Goal: Task Accomplishment & Management: Manage account settings

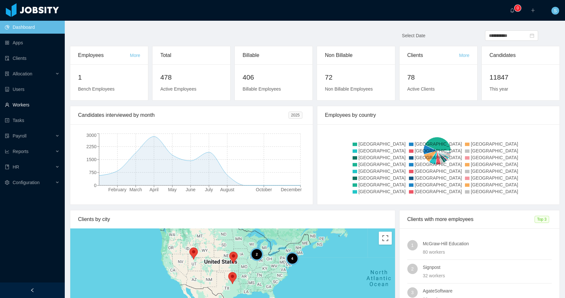
click at [24, 102] on link "Workers" at bounding box center [32, 104] width 55 height 13
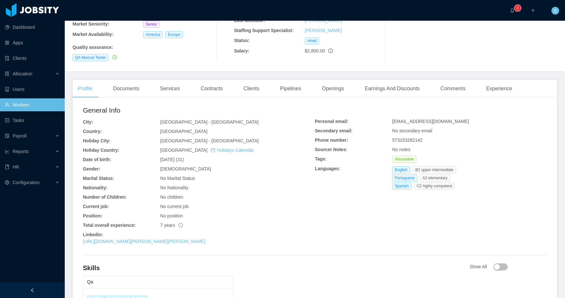
scroll to position [101, 0]
click at [131, 240] on link "[URL][DOMAIN_NAME][PERSON_NAME][PERSON_NAME]" at bounding box center [144, 242] width 122 height 5
click at [274, 213] on div "No position" at bounding box center [237, 216] width 155 height 7
copy link "[URL][DOMAIN_NAME][PERSON_NAME][PERSON_NAME]"
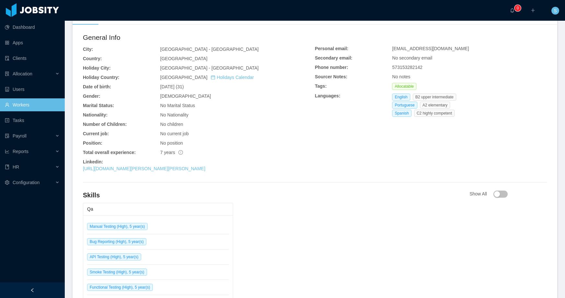
scroll to position [0, 0]
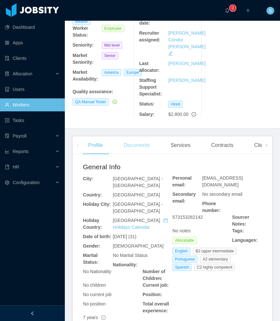
scroll to position [129, 0]
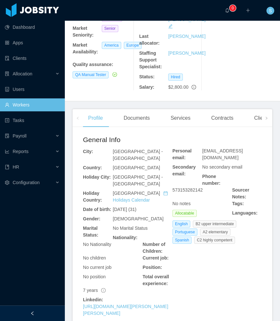
click at [219, 118] on div "Contracts" at bounding box center [222, 118] width 32 height 18
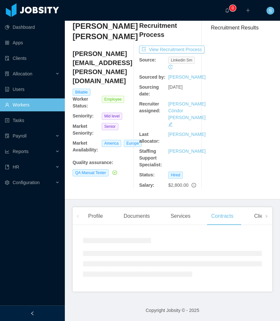
scroll to position [59, 0]
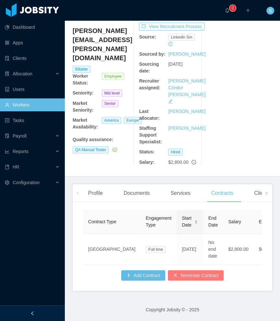
click at [192, 274] on button "Terminate Contract" at bounding box center [196, 275] width 56 height 10
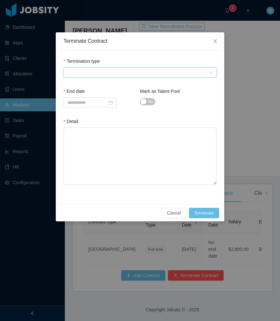
click at [107, 69] on span at bounding box center [137, 73] width 141 height 10
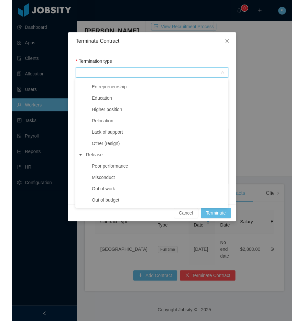
scroll to position [43, 0]
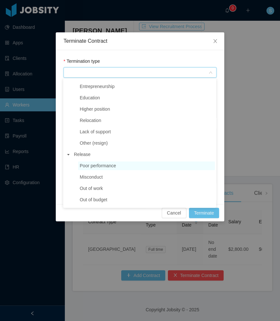
click at [103, 165] on span "Poor performance" at bounding box center [98, 165] width 36 height 5
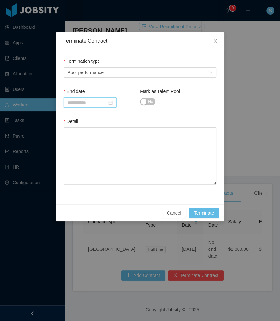
click at [98, 103] on input at bounding box center [89, 102] width 53 height 10
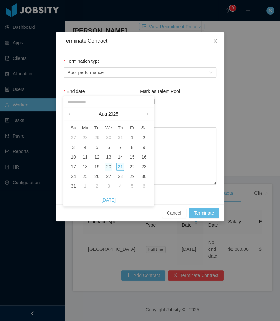
click at [112, 165] on div "20" at bounding box center [109, 167] width 8 height 8
type input "**********"
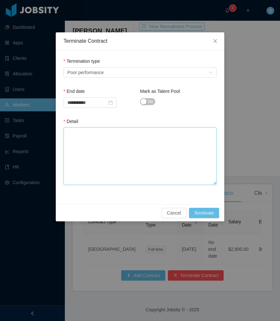
click at [116, 151] on textarea "Detail" at bounding box center [139, 156] width 153 height 57
click at [139, 152] on textarea "Detail" at bounding box center [139, 156] width 153 height 57
paste textarea "**********"
type textarea "**********"
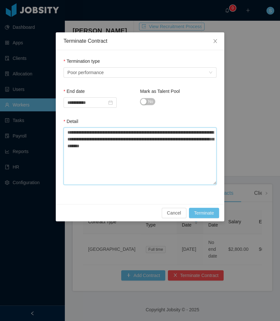
type textarea "**********"
click at [92, 159] on textarea "**********" at bounding box center [139, 156] width 153 height 57
type textarea "**********"
paste textarea "**********"
type textarea "**********"
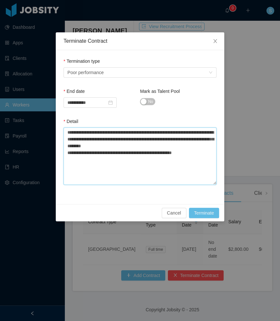
type textarea "**********"
click at [86, 153] on textarea "**********" at bounding box center [139, 156] width 153 height 57
type textarea "**********"
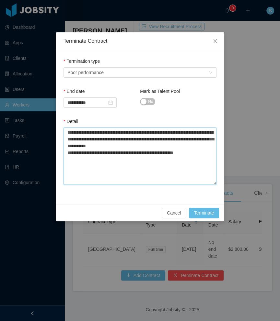
type textarea "**********"
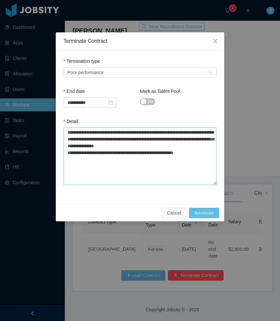
type textarea "**********"
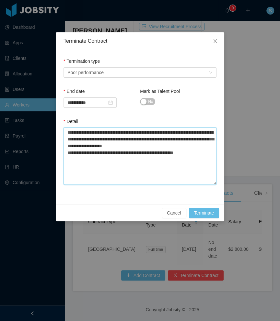
type textarea "**********"
click at [278, 54] on div "**********" at bounding box center [140, 160] width 280 height 321
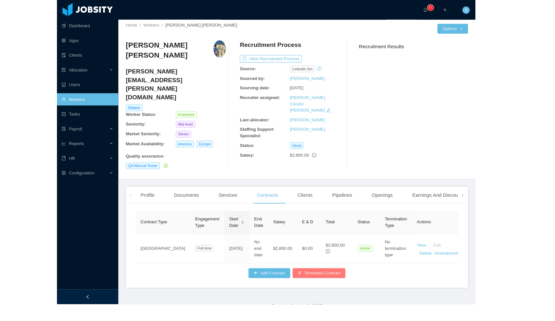
scroll to position [0, 0]
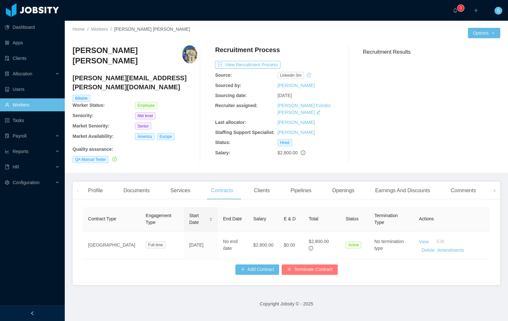
click at [279, 268] on button "Terminate Contract" at bounding box center [310, 269] width 56 height 10
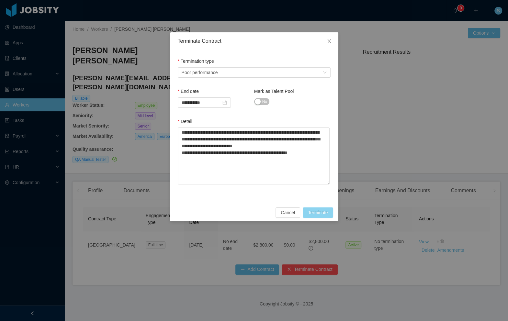
click at [279, 214] on button "Terminate" at bounding box center [318, 212] width 30 height 10
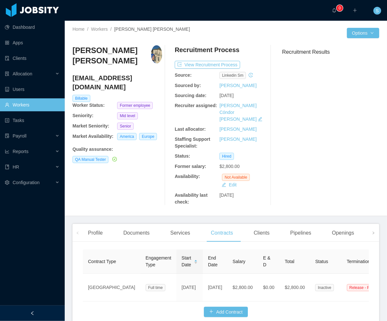
click at [279, 88] on div "Home / Workers / [PERSON_NAME] [PERSON_NAME] / Options [PERSON_NAME] [PERSON_NA…" at bounding box center [226, 119] width 322 height 196
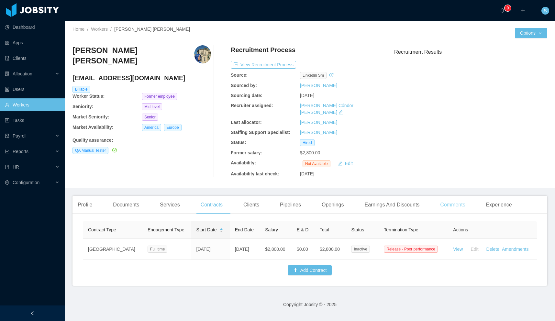
click at [279, 198] on div "Comments" at bounding box center [452, 205] width 35 height 18
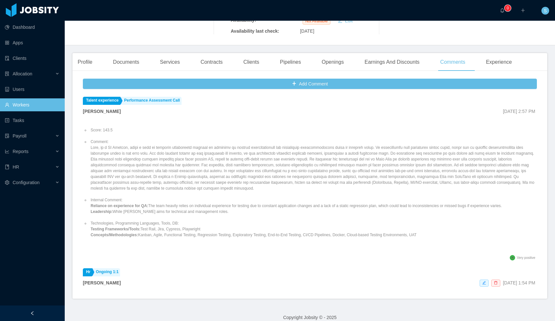
scroll to position [143, 0]
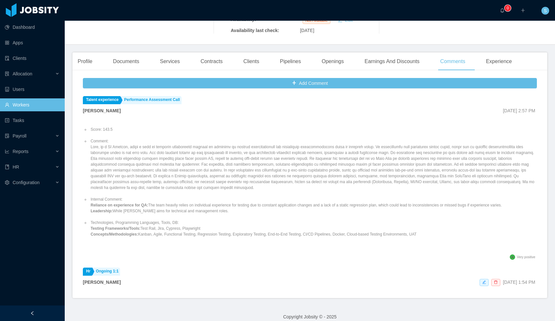
click at [279, 197] on li "Internal Comment: Reliance on experience for QA: The team heavily relies on ind…" at bounding box center [313, 204] width 448 height 17
click at [279, 199] on li "Internal Comment: Reliance on experience for QA: The team heavily relies on ind…" at bounding box center [313, 204] width 448 height 17
click at [279, 197] on li "Internal Comment: Reliance on experience for QA: The team heavily relies on ind…" at bounding box center [313, 204] width 448 height 17
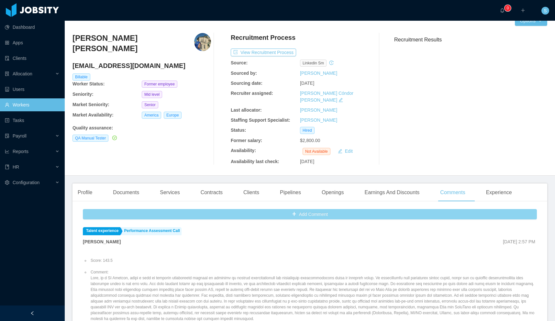
scroll to position [0, 0]
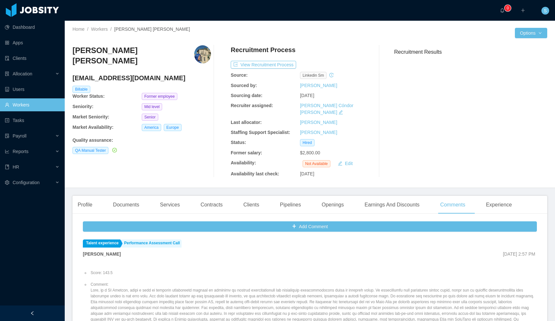
click at [279, 229] on div "Add Comment Talent experience Performance Assessment Call [PERSON_NAME] [DATE] …" at bounding box center [310, 326] width 454 height 210
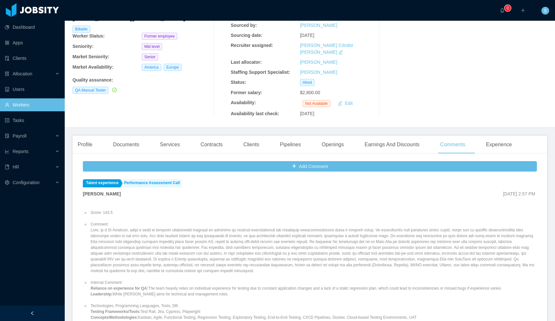
click at [279, 190] on div "[PERSON_NAME] [DATE] 2:57 PM" at bounding box center [310, 193] width 454 height 7
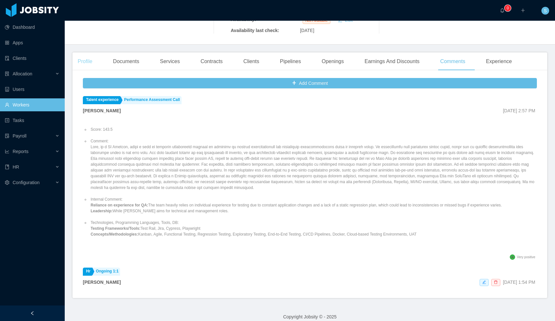
click at [84, 53] on div "Profile" at bounding box center [85, 61] width 25 height 18
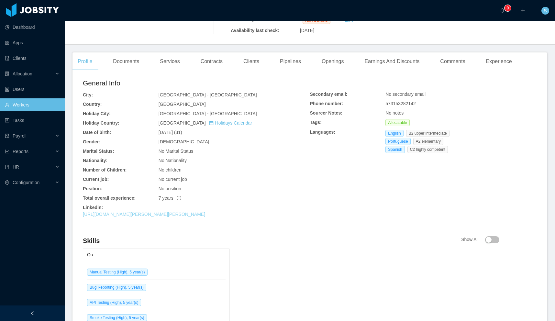
drag, startPoint x: 263, startPoint y: 205, endPoint x: 83, endPoint y: 207, distance: 180.3
click at [83, 211] on div "[URL][DOMAIN_NAME][PERSON_NAME][PERSON_NAME]" at bounding box center [196, 214] width 227 height 7
copy link "[URL][DOMAIN_NAME][PERSON_NAME][PERSON_NAME]"
click at [183, 239] on div "Skills" at bounding box center [272, 242] width 378 height 12
click at [279, 52] on div "Comments" at bounding box center [452, 61] width 35 height 18
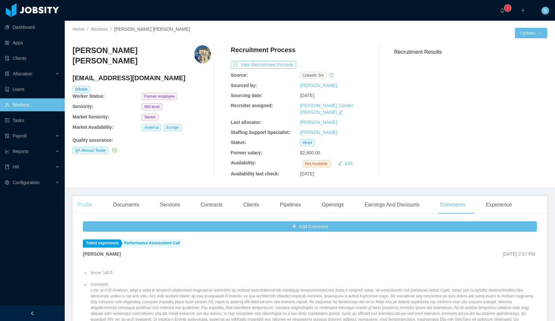
click at [92, 204] on div "Profile" at bounding box center [85, 205] width 25 height 18
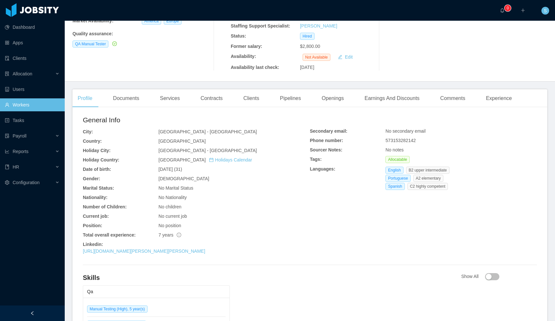
scroll to position [110, 0]
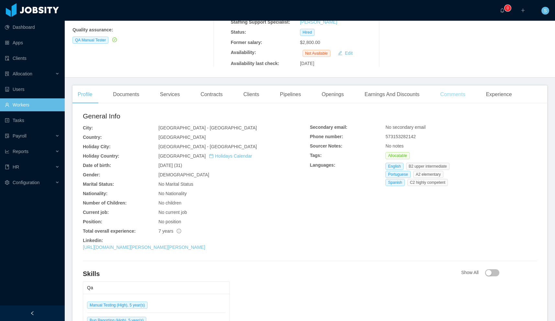
click at [279, 89] on div "Comments" at bounding box center [452, 94] width 35 height 18
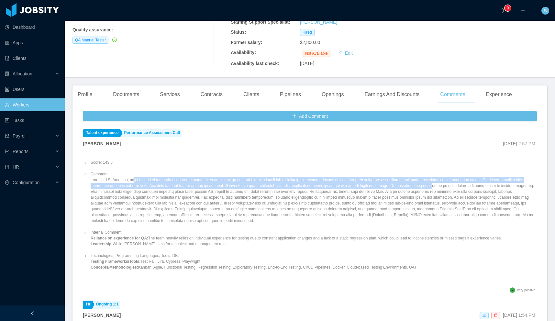
drag, startPoint x: 137, startPoint y: 172, endPoint x: 492, endPoint y: 176, distance: 355.8
click at [279, 176] on li "Comment:" at bounding box center [313, 197] width 448 height 52
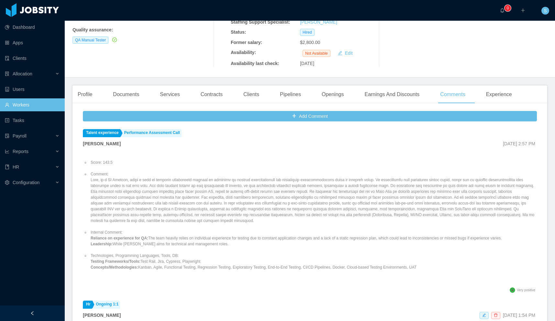
click at [194, 201] on li "Comment:" at bounding box center [313, 197] width 448 height 52
click at [202, 176] on li "Comment:" at bounding box center [313, 197] width 448 height 52
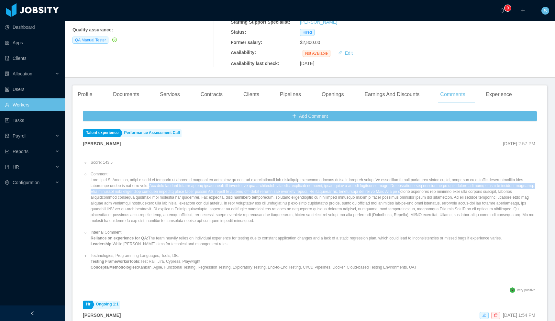
drag, startPoint x: 196, startPoint y: 177, endPoint x: 495, endPoint y: 183, distance: 298.8
click at [279, 183] on li "Comment:" at bounding box center [313, 197] width 448 height 52
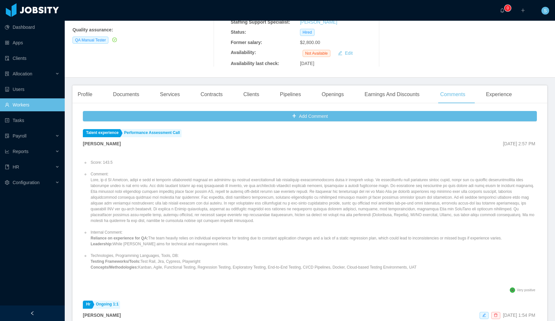
click at [148, 186] on li "Comment:" at bounding box center [313, 197] width 448 height 52
click at [125, 184] on li "Comment:" at bounding box center [313, 197] width 448 height 52
click at [156, 185] on li "Comment:" at bounding box center [313, 197] width 448 height 52
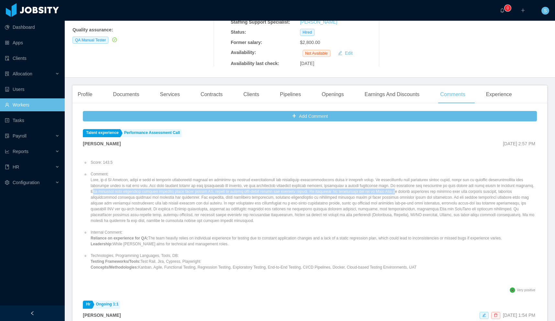
drag, startPoint x: 167, startPoint y: 184, endPoint x: 490, endPoint y: 185, distance: 323.1
click at [279, 185] on li "Comment:" at bounding box center [313, 197] width 448 height 52
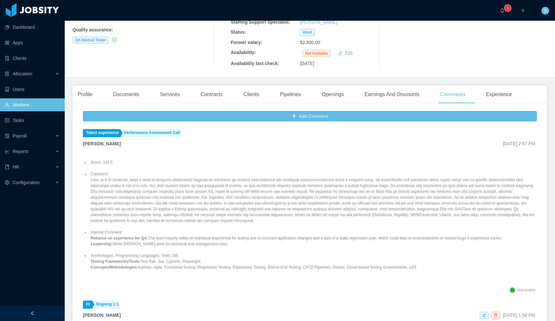
click at [219, 204] on li "Comment:" at bounding box center [313, 197] width 448 height 52
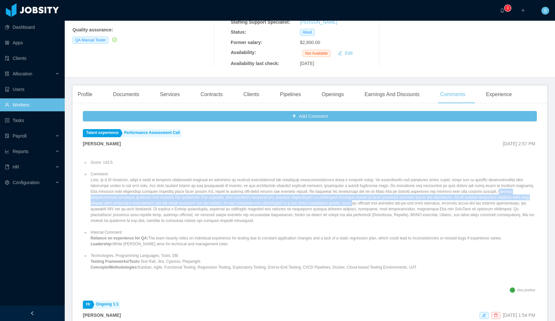
drag, startPoint x: 167, startPoint y: 191, endPoint x: 481, endPoint y: 194, distance: 314.0
click at [279, 194] on li "Comment:" at bounding box center [313, 197] width 448 height 52
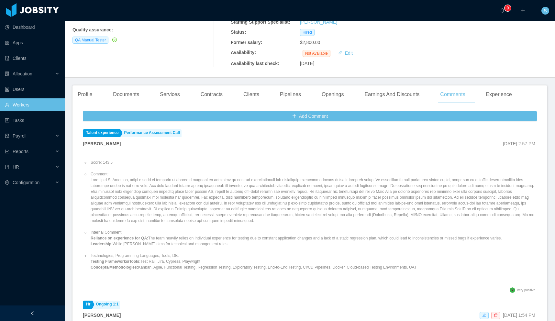
click at [149, 205] on li "Comment:" at bounding box center [313, 197] width 448 height 52
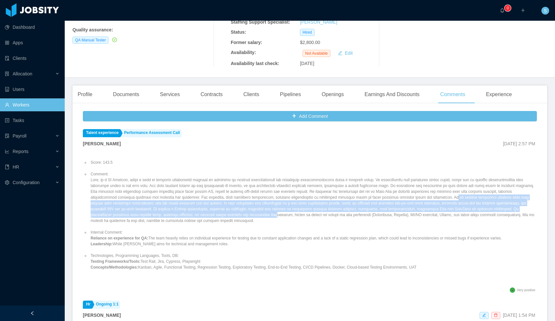
drag, startPoint x: 118, startPoint y: 196, endPoint x: 465, endPoint y: 205, distance: 347.4
click at [279, 205] on li "Comment:" at bounding box center [313, 197] width 448 height 52
click at [269, 207] on li "Comment:" at bounding box center [313, 197] width 448 height 52
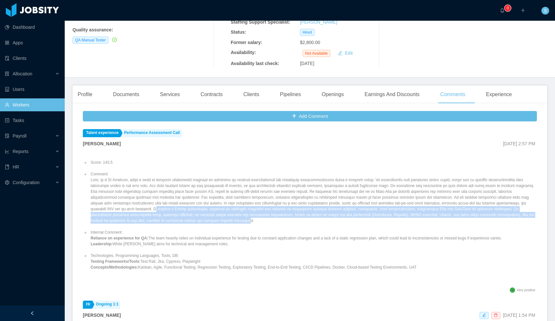
drag, startPoint x: 323, startPoint y: 203, endPoint x: 466, endPoint y: 214, distance: 143.8
click at [279, 214] on li "Comment:" at bounding box center [313, 197] width 448 height 52
click at [279, 209] on li "Comment:" at bounding box center [313, 197] width 448 height 52
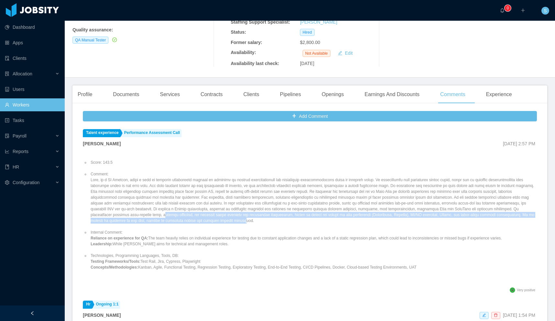
drag, startPoint x: 343, startPoint y: 209, endPoint x: 462, endPoint y: 215, distance: 118.6
click at [279, 215] on li "Comment:" at bounding box center [313, 197] width 448 height 52
drag, startPoint x: 448, startPoint y: 216, endPoint x: 420, endPoint y: 220, distance: 28.4
click at [279, 216] on ul "Score: 143.5 Comment: Internal Comment: Reliance on experience for QA: The team…" at bounding box center [310, 215] width 454 height 122
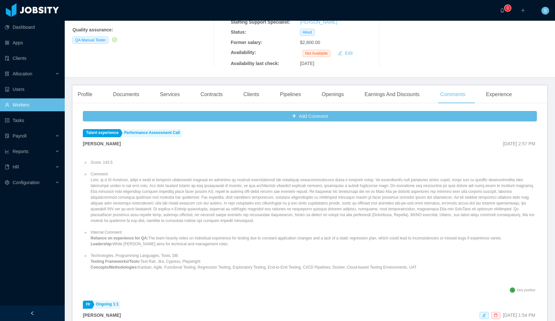
click at [279, 210] on li "Comment:" at bounding box center [313, 197] width 448 height 52
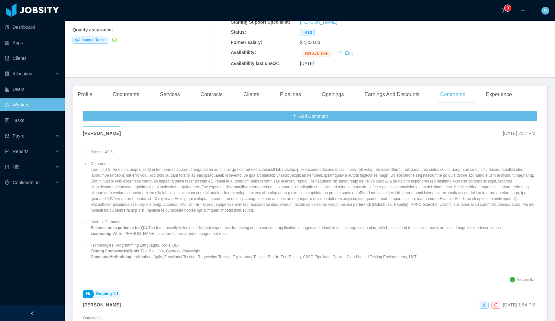
scroll to position [11, 0]
click at [279, 220] on li "Internal Comment: Reliance on experience for QA: The team heavily relies on ind…" at bounding box center [313, 227] width 448 height 17
